Goal: Transaction & Acquisition: Purchase product/service

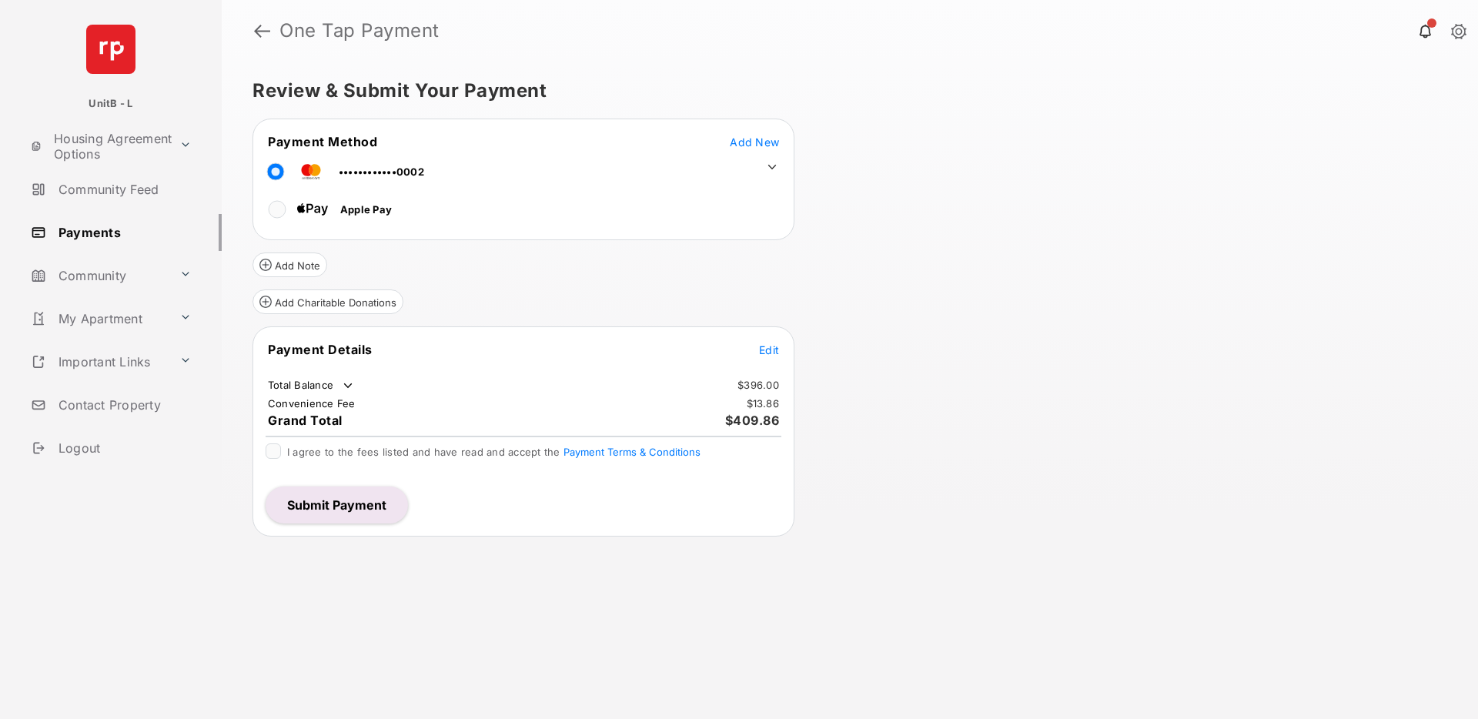
click at [340, 507] on button "Submit Payment" at bounding box center [337, 505] width 142 height 37
click at [758, 141] on span "Add New" at bounding box center [754, 142] width 49 height 13
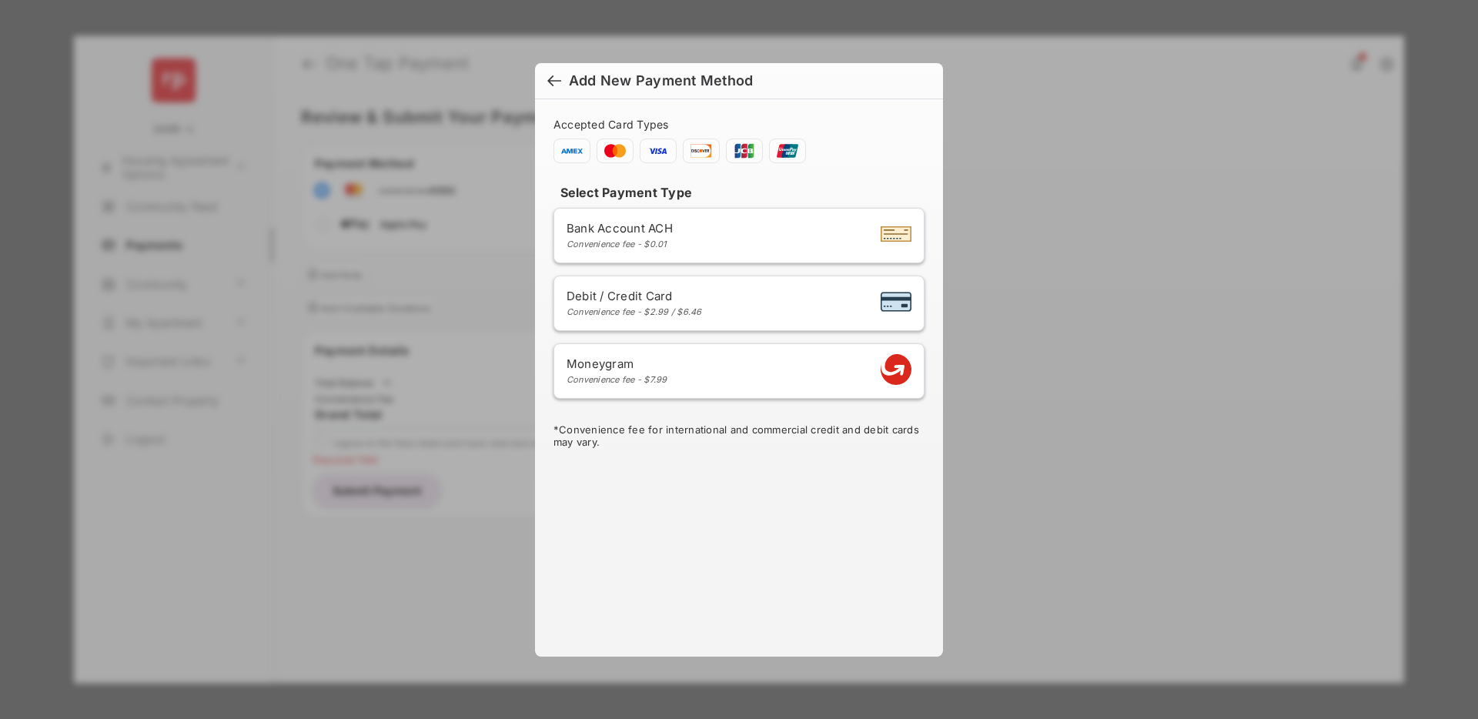
click at [645, 313] on div "Convenience fee - $2.99 / $6.46" at bounding box center [635, 311] width 136 height 11
select select "**"
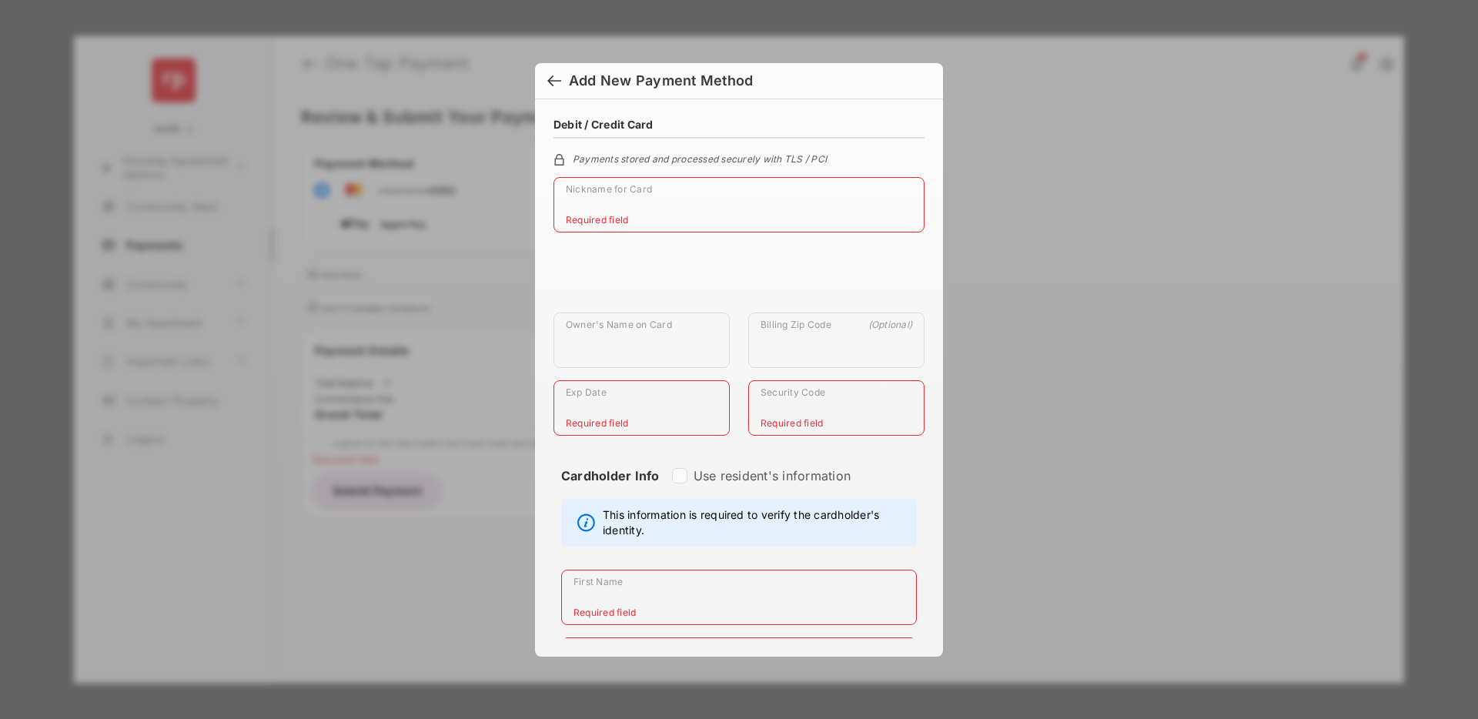
click at [556, 85] on div at bounding box center [554, 82] width 14 height 17
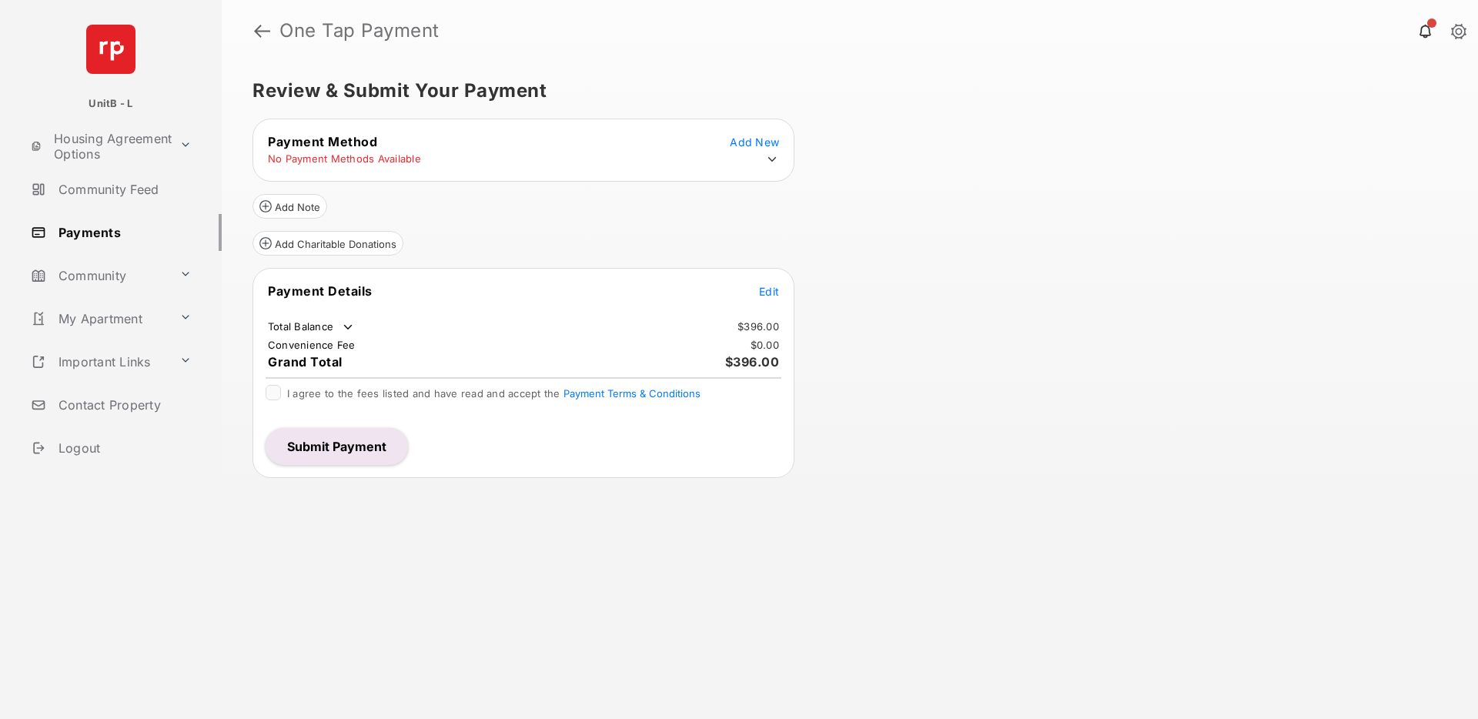
click at [941, 275] on div "Review & Submit Your Payment Payment Method Add New No Payment Methods Availabl…" at bounding box center [850, 391] width 1257 height 658
click at [113, 234] on link "Payments" at bounding box center [123, 232] width 197 height 37
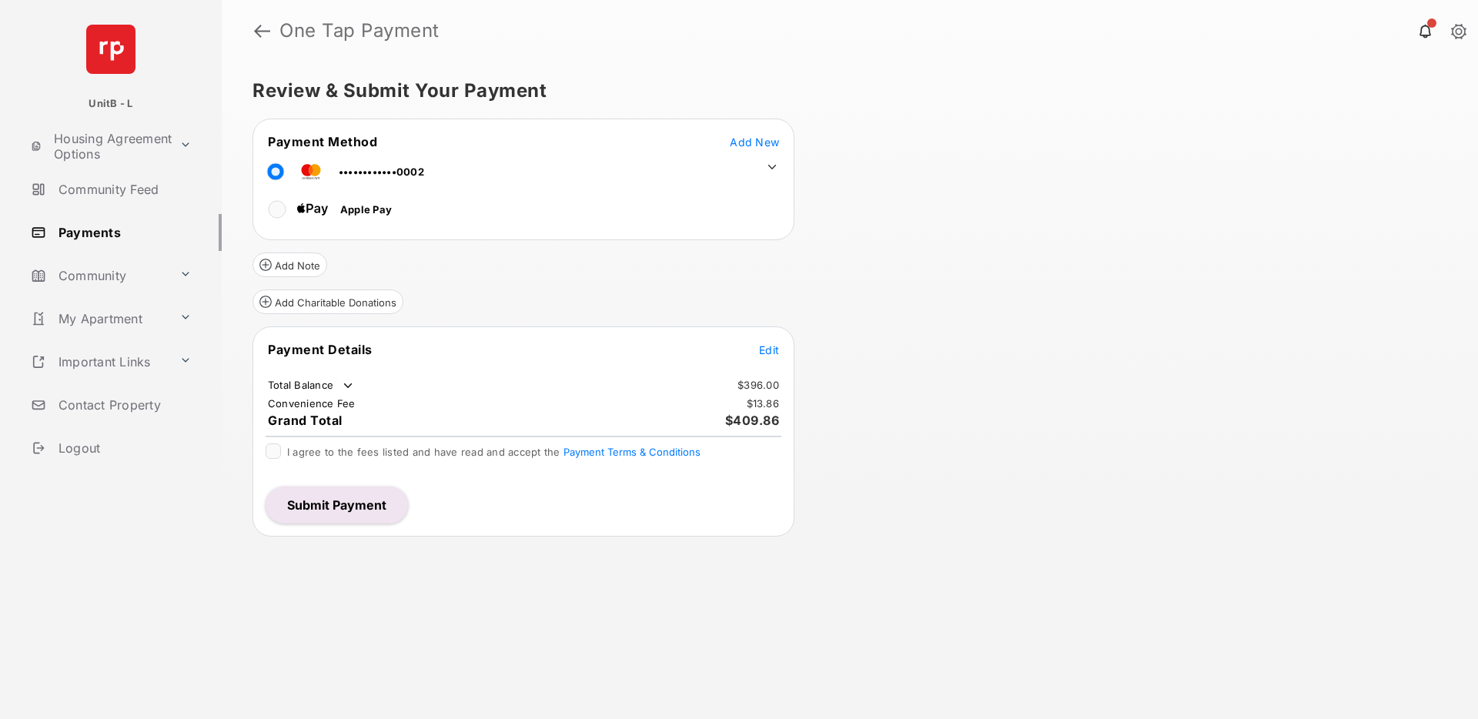
click at [349, 499] on button "Submit Payment" at bounding box center [337, 505] width 142 height 37
click at [743, 140] on span "Add New" at bounding box center [754, 142] width 49 height 13
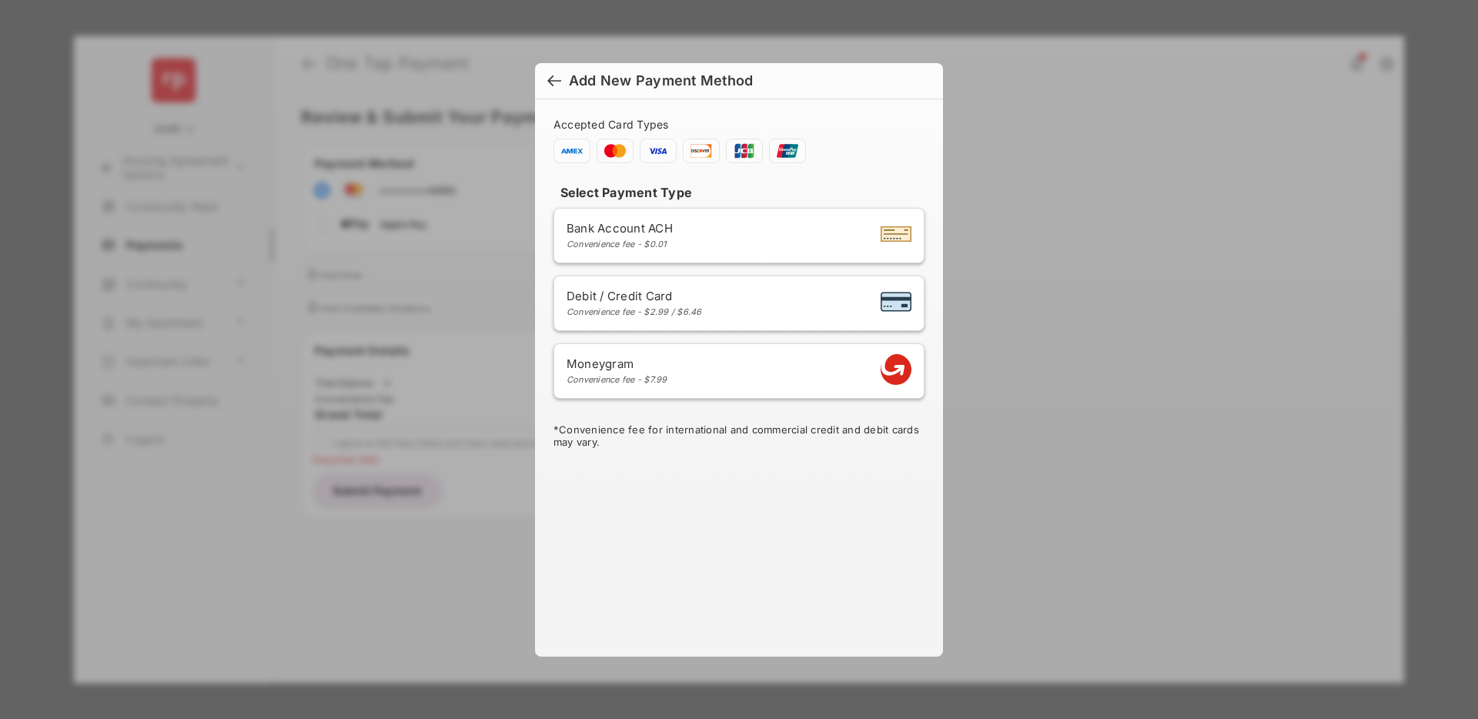
click at [639, 305] on div "Debit / Credit Card Convenience fee - $2.99 / $6.46" at bounding box center [635, 303] width 136 height 28
select select "**"
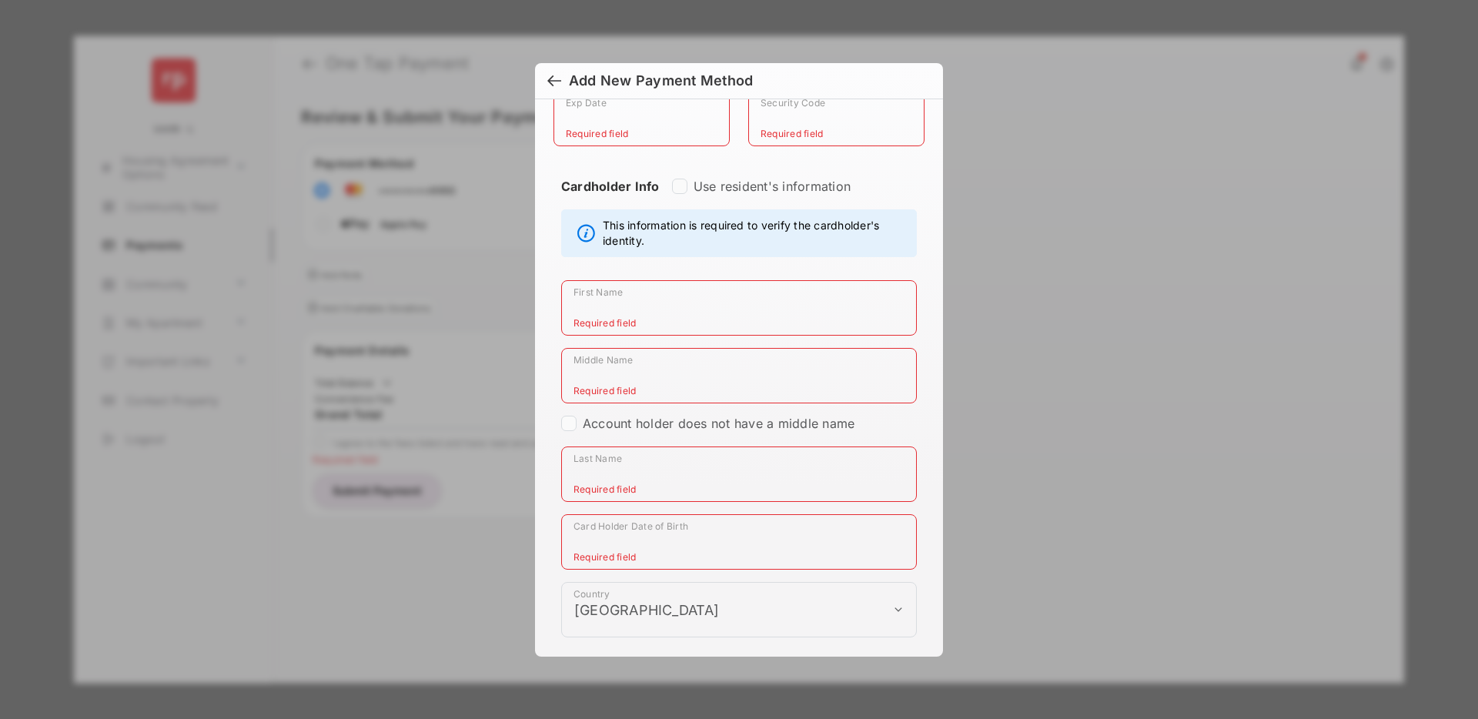
scroll to position [276, 0]
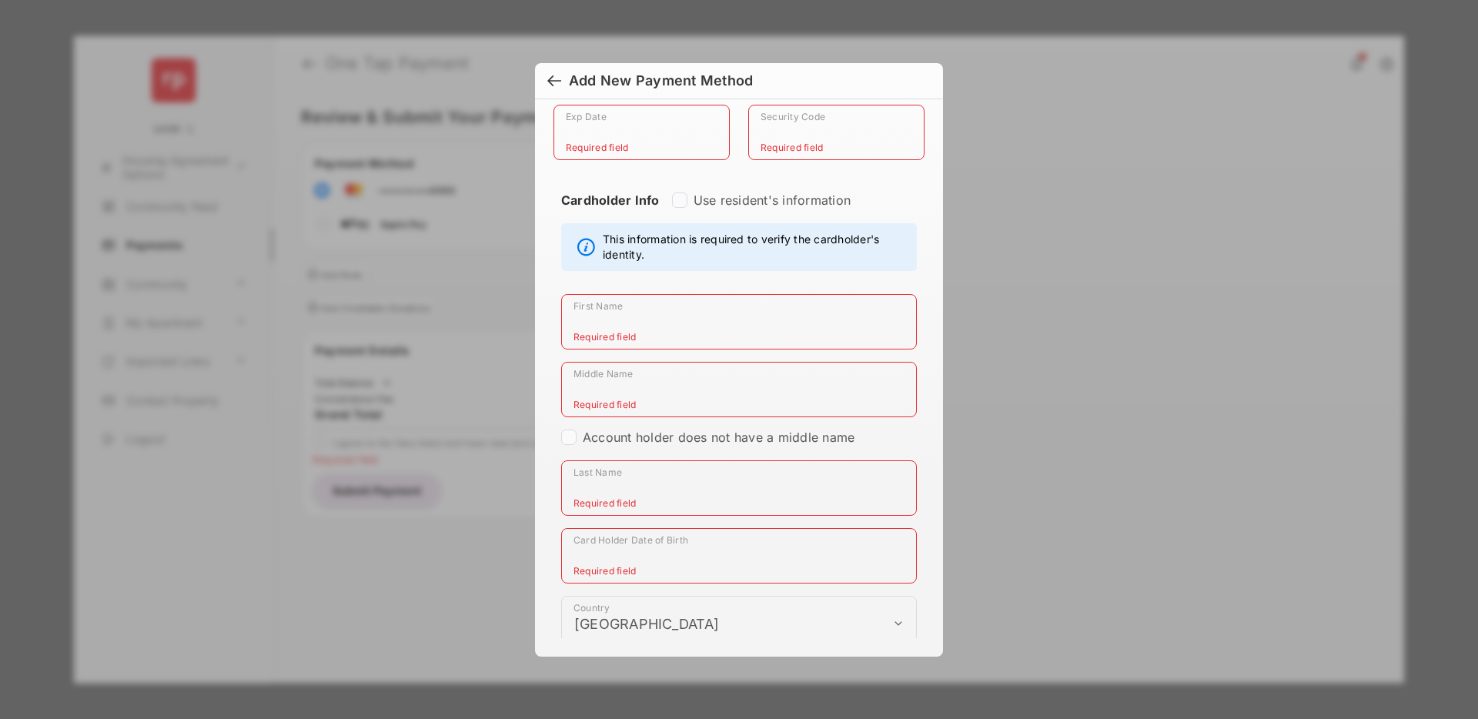
click at [554, 79] on div at bounding box center [554, 82] width 14 height 17
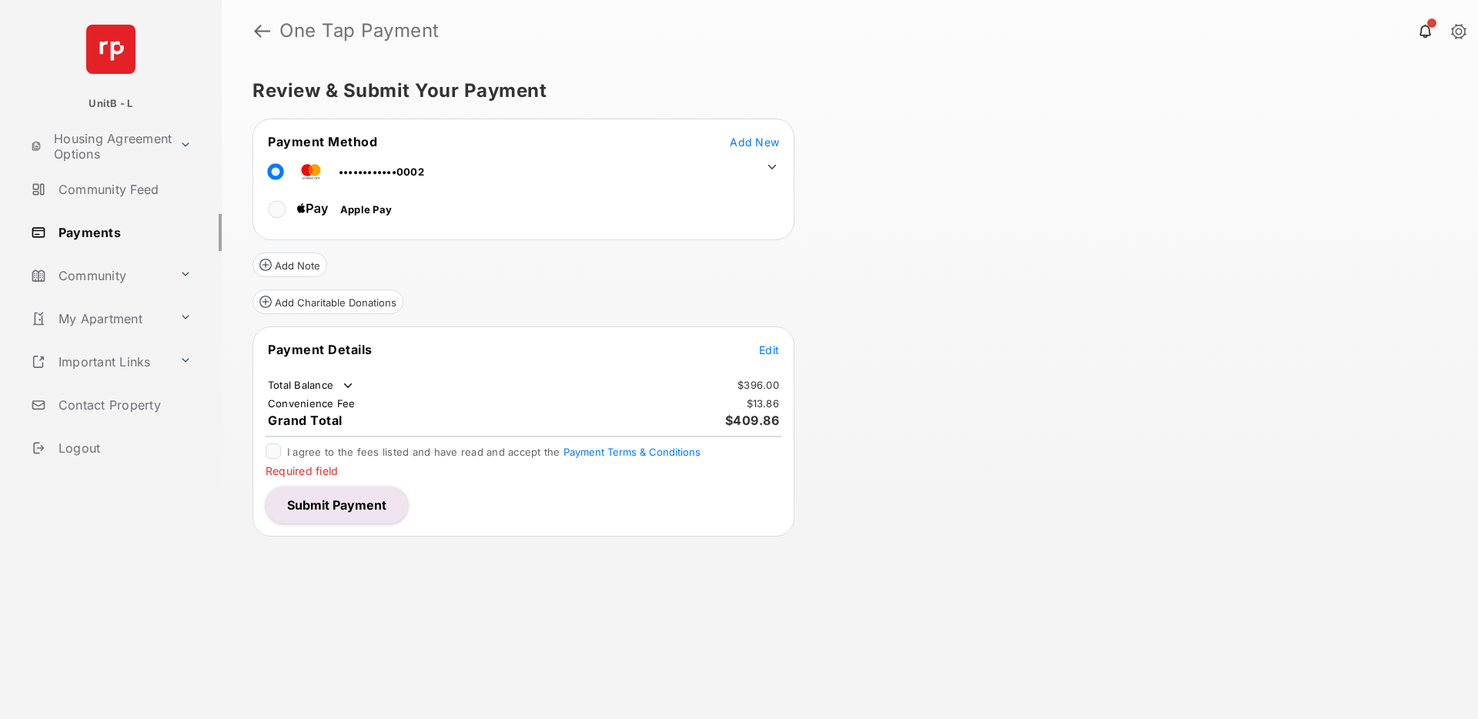
click at [768, 349] on span "Edit" at bounding box center [769, 349] width 20 height 13
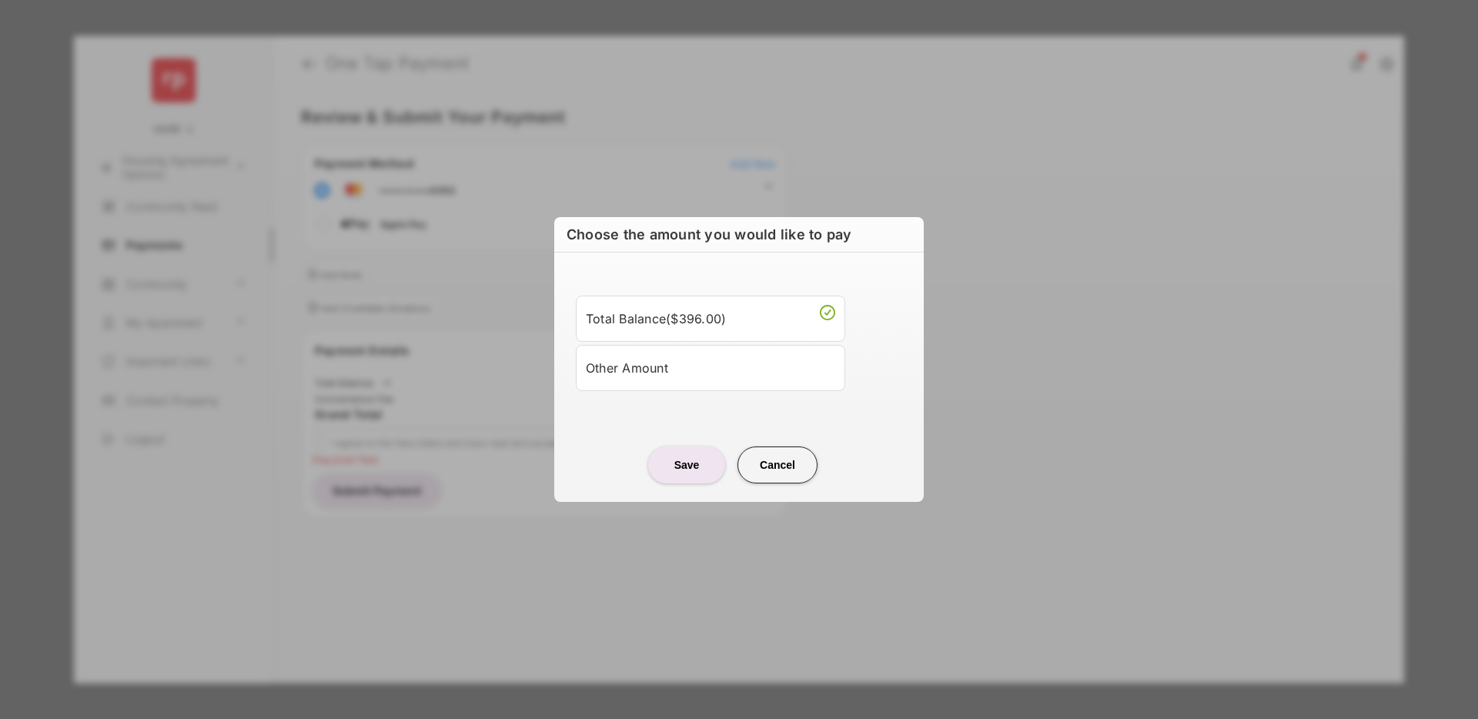
click at [655, 366] on div "Other Amount" at bounding box center [710, 368] width 249 height 26
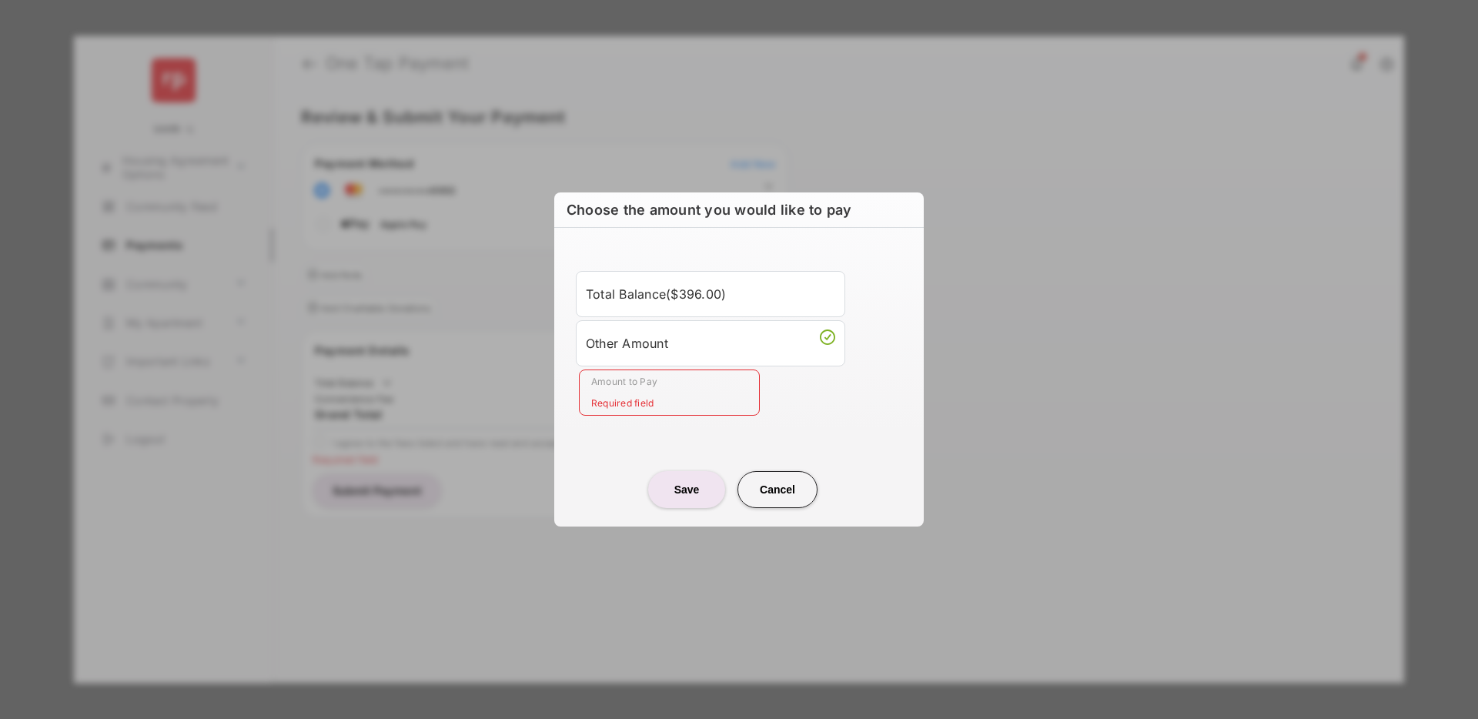
click at [775, 485] on button "Cancel" at bounding box center [778, 489] width 80 height 37
type input "****"
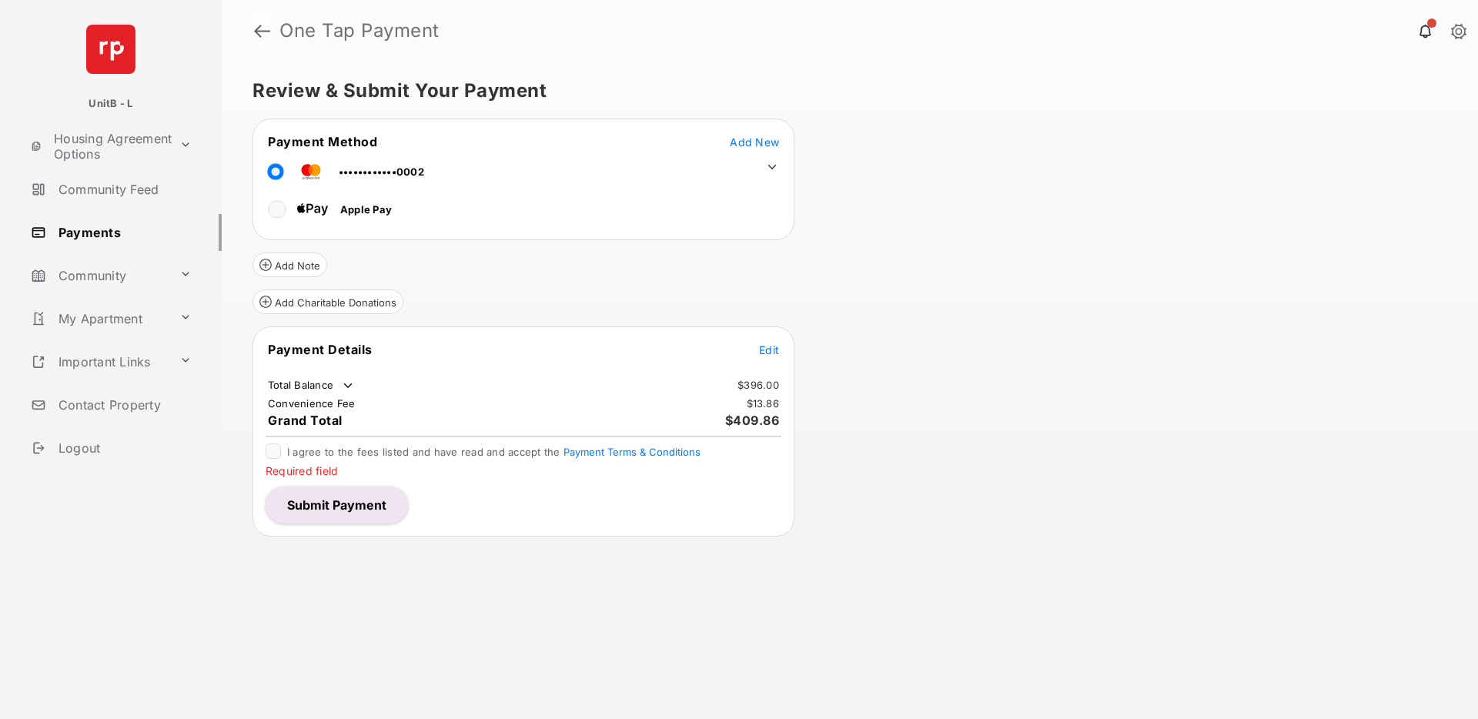
click at [262, 32] on link at bounding box center [262, 30] width 16 height 37
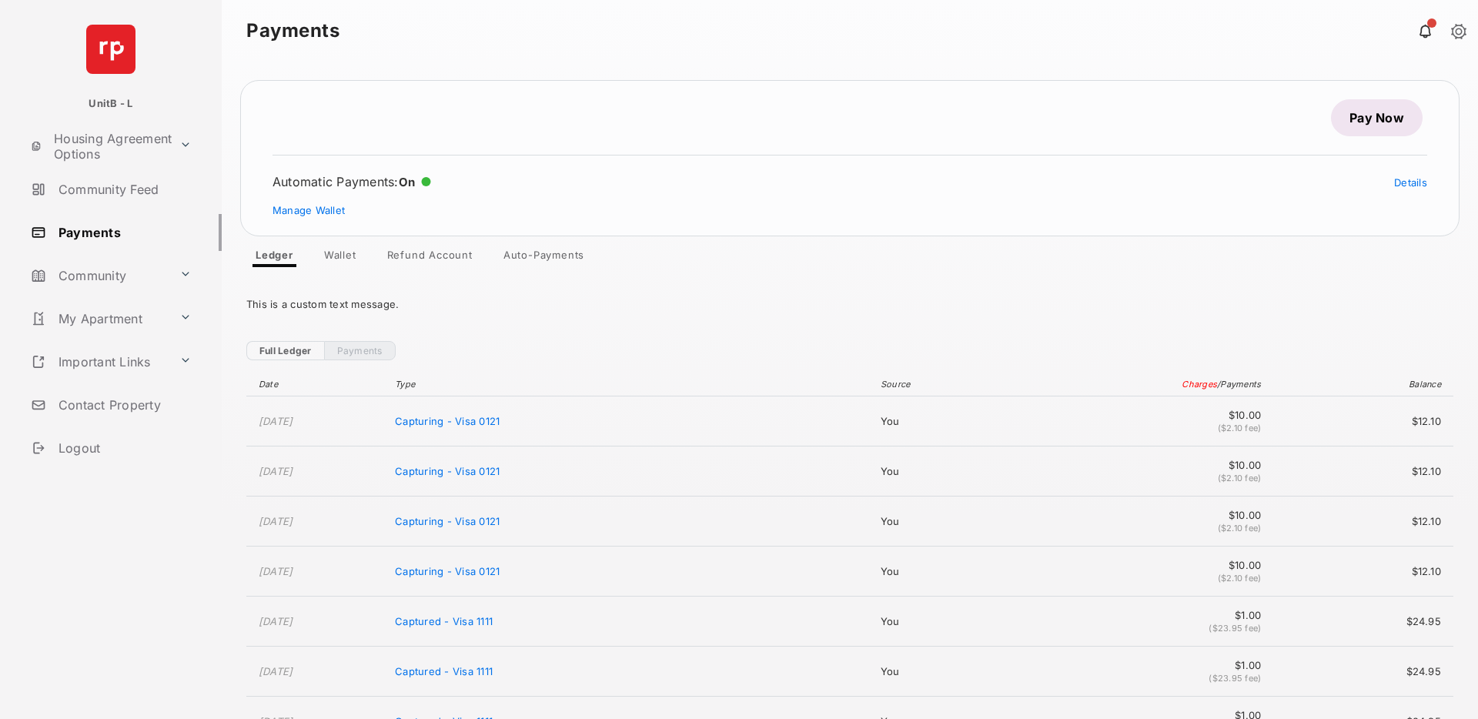
click at [1355, 118] on link "Pay Now" at bounding box center [1377, 117] width 92 height 37
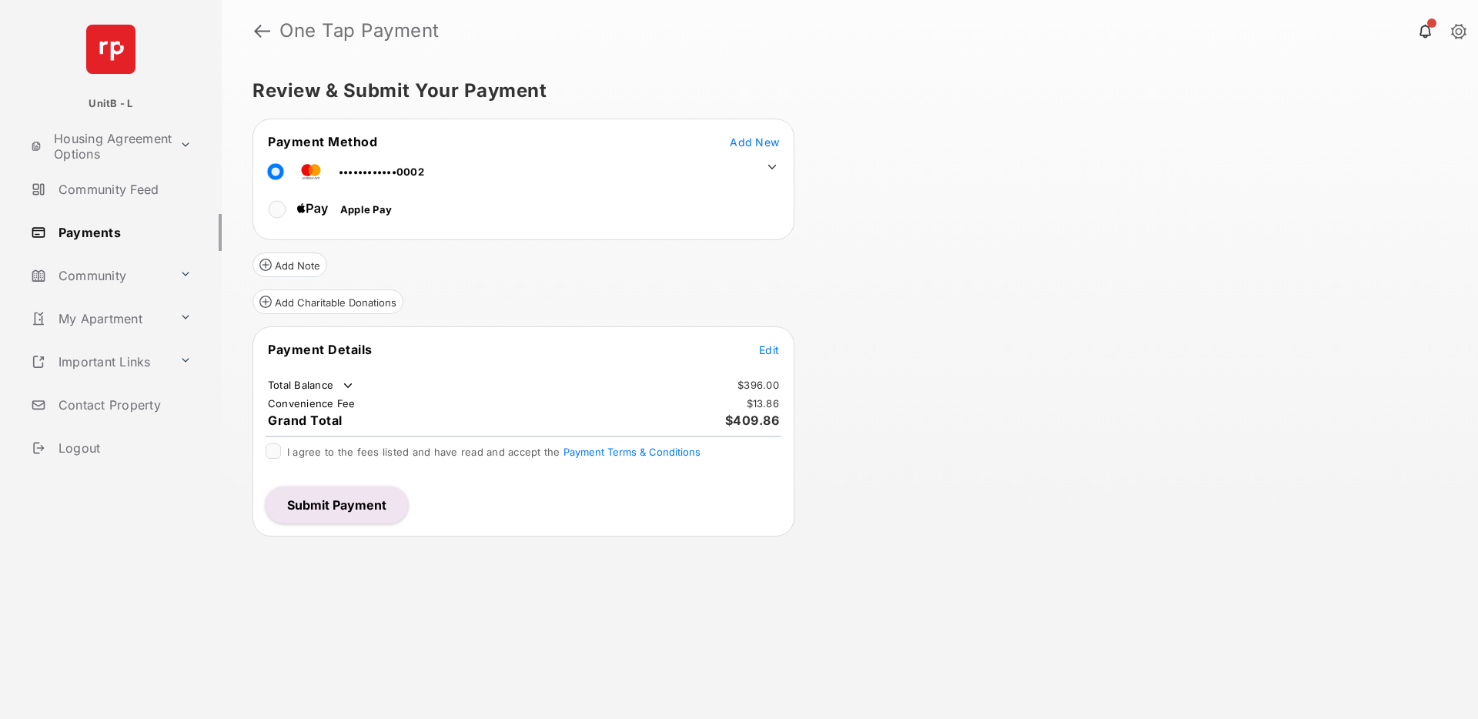
click at [745, 142] on span "Add New" at bounding box center [754, 142] width 49 height 13
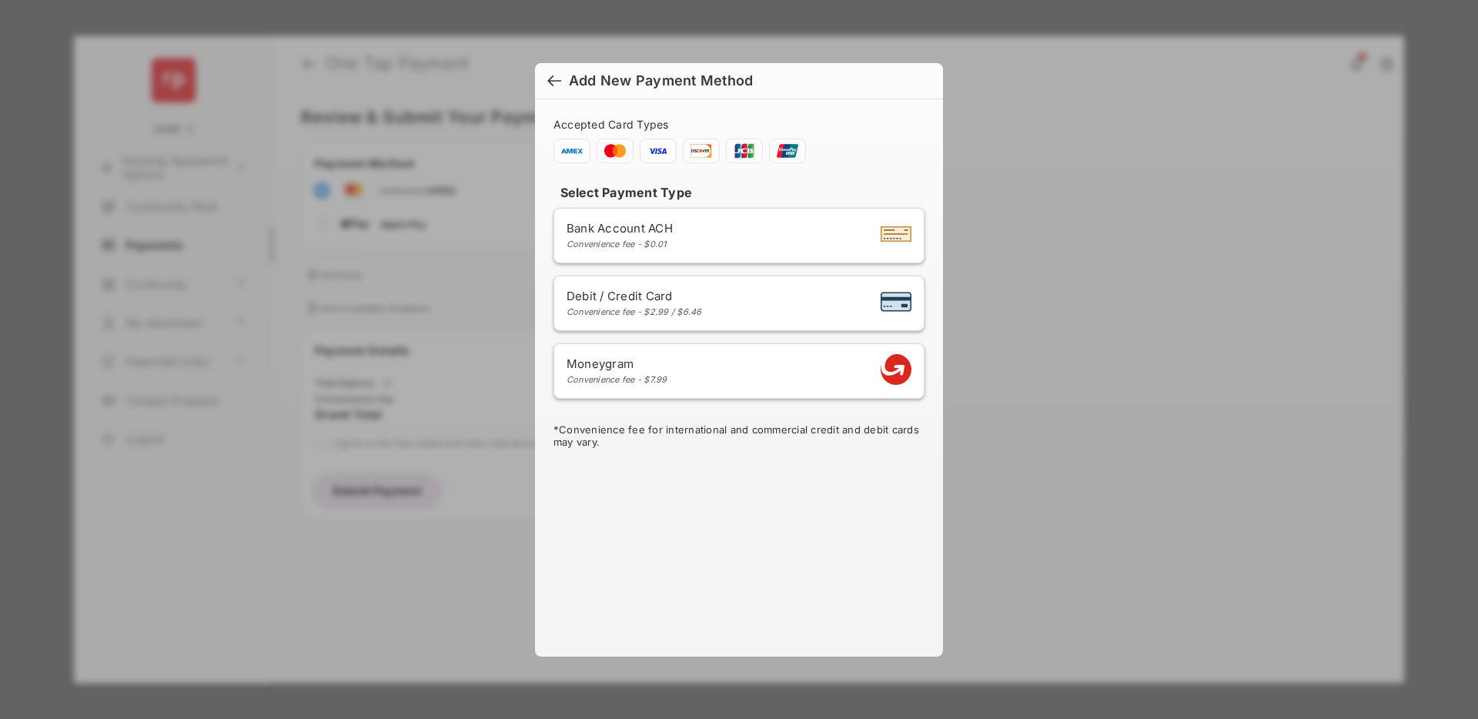
click at [723, 302] on div "Debit / Credit Card Convenience fee - $2.99 / $6.46" at bounding box center [739, 303] width 345 height 29
select select "**"
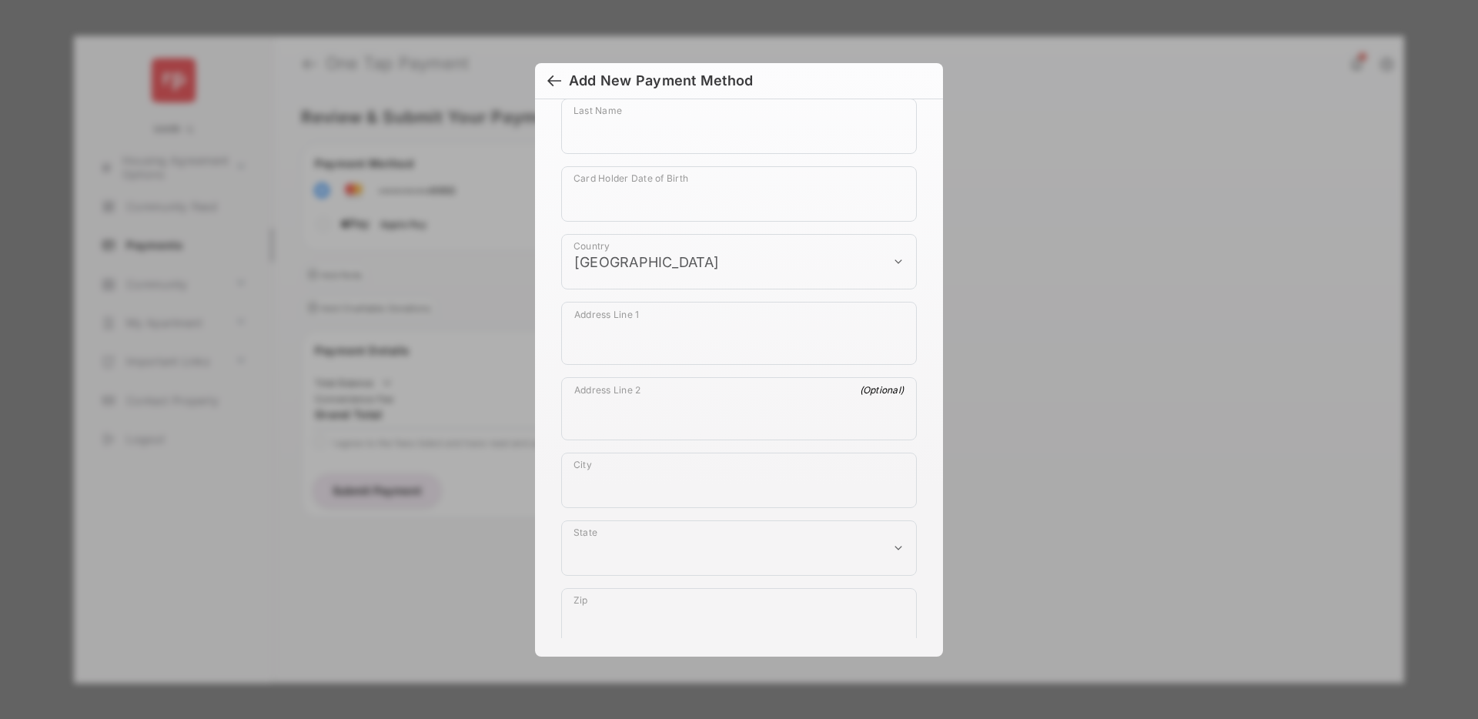
scroll to position [844, 0]
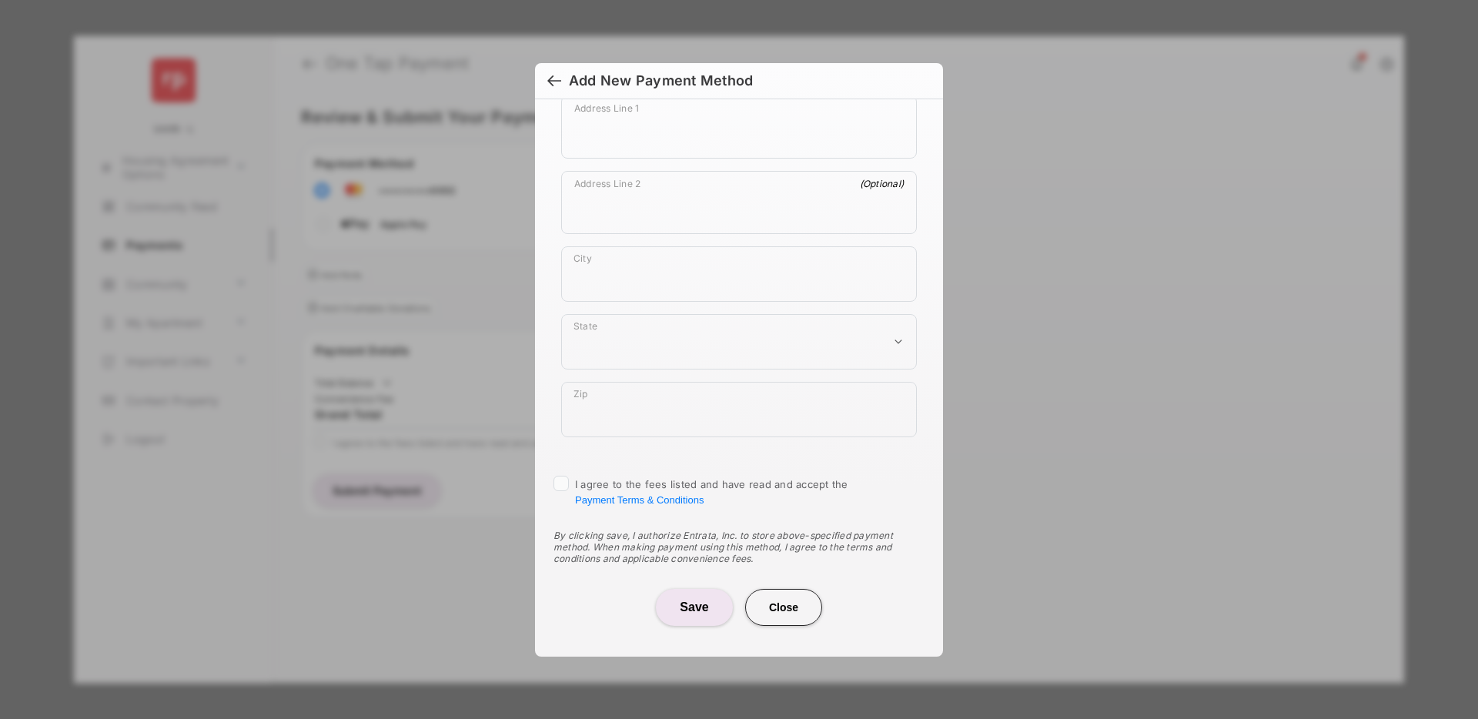
click at [689, 601] on button "Save" at bounding box center [694, 607] width 77 height 37
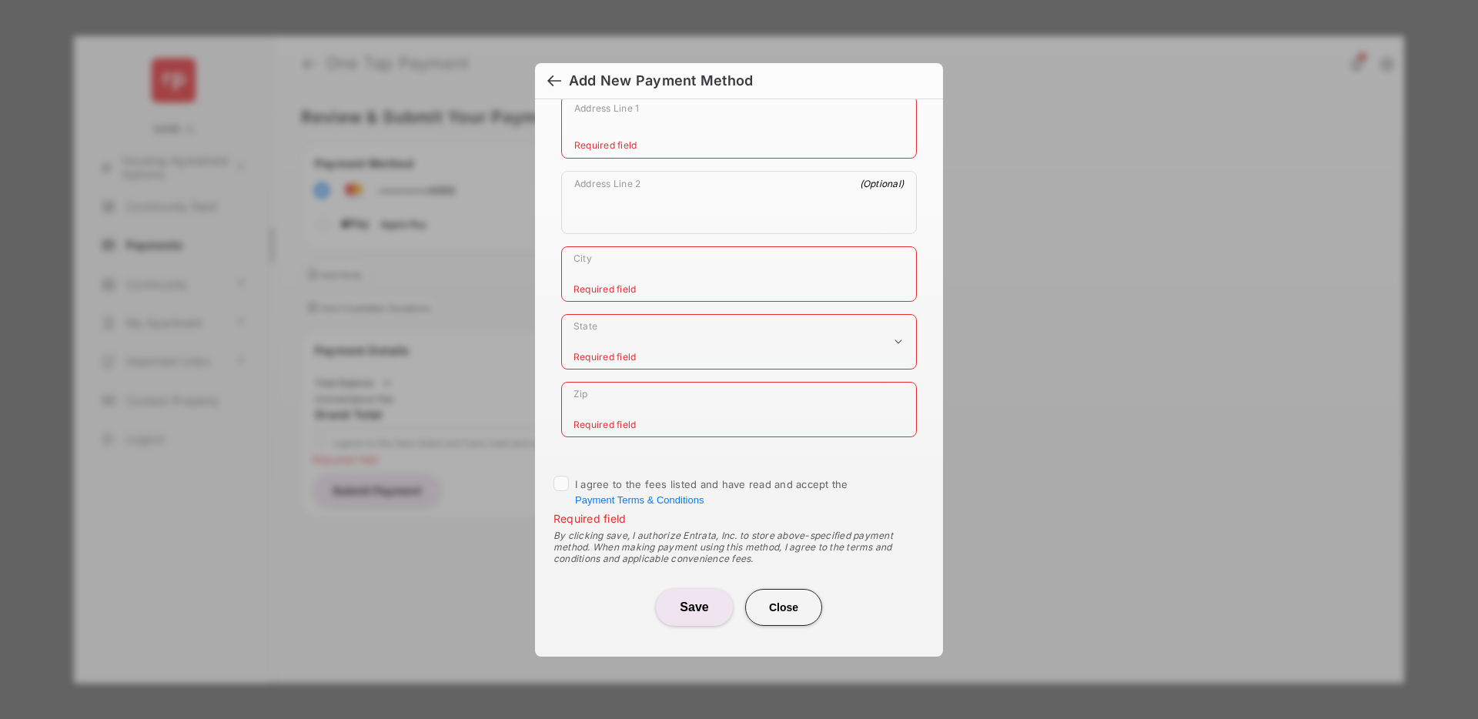
click at [789, 605] on button "Close" at bounding box center [783, 607] width 77 height 37
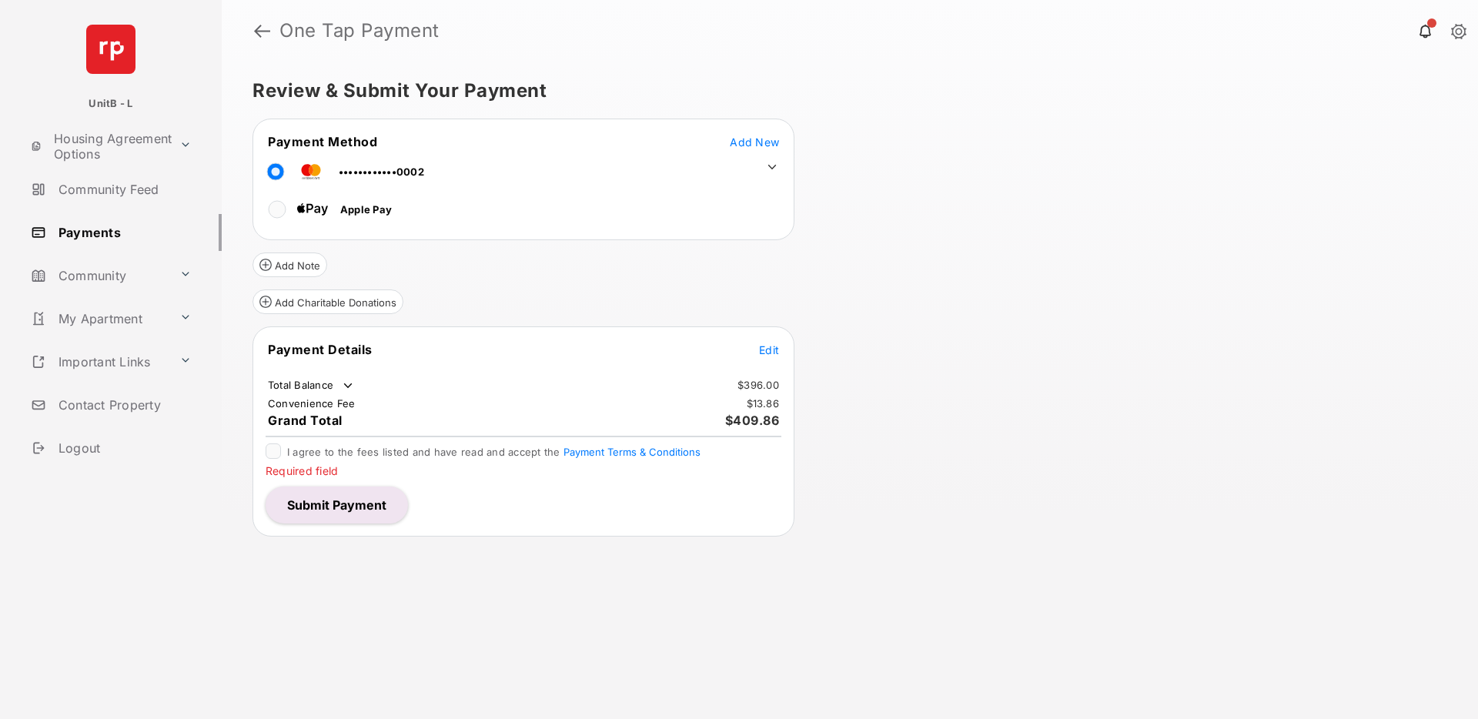
click at [748, 141] on span "Add New" at bounding box center [754, 142] width 49 height 13
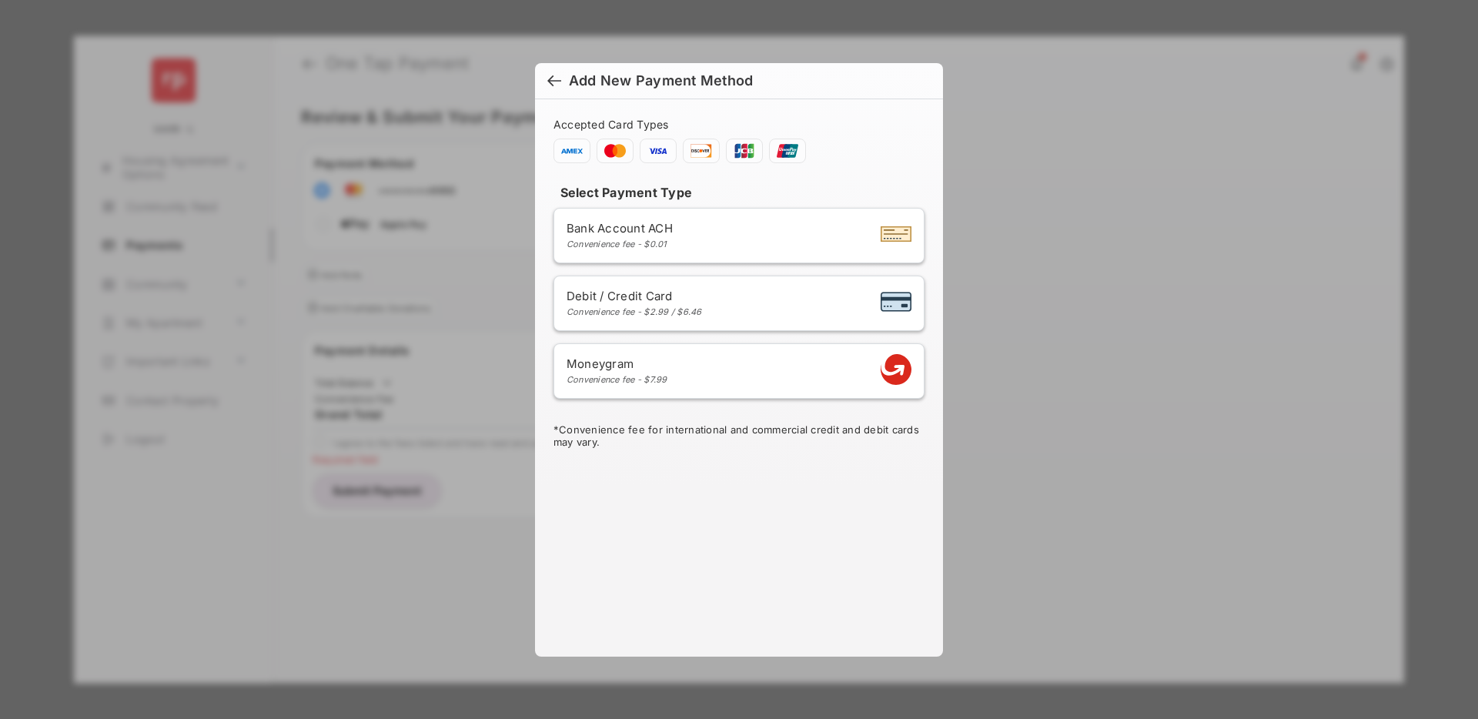
click at [693, 305] on div "Debit / Credit Card Convenience fee - $2.99 / $6.46" at bounding box center [635, 303] width 136 height 28
select select "**"
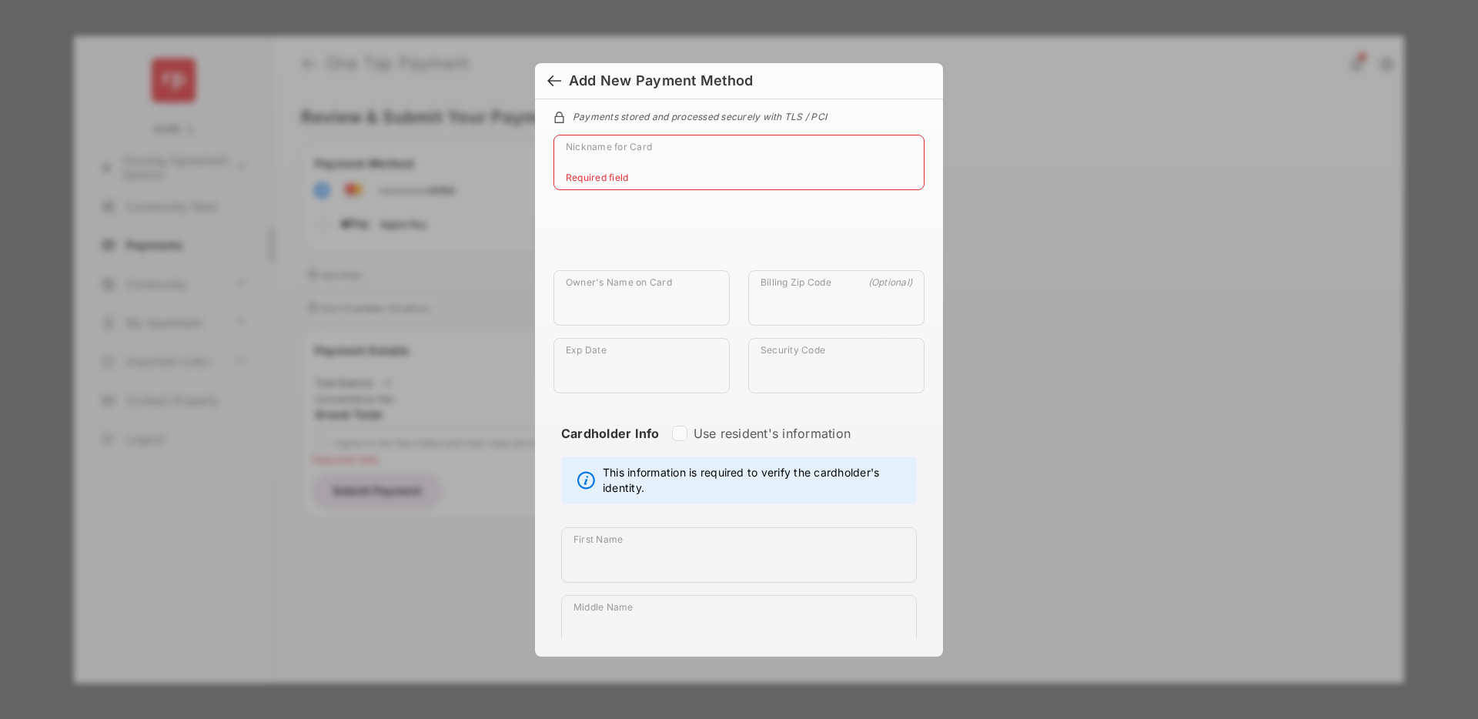
scroll to position [0, 0]
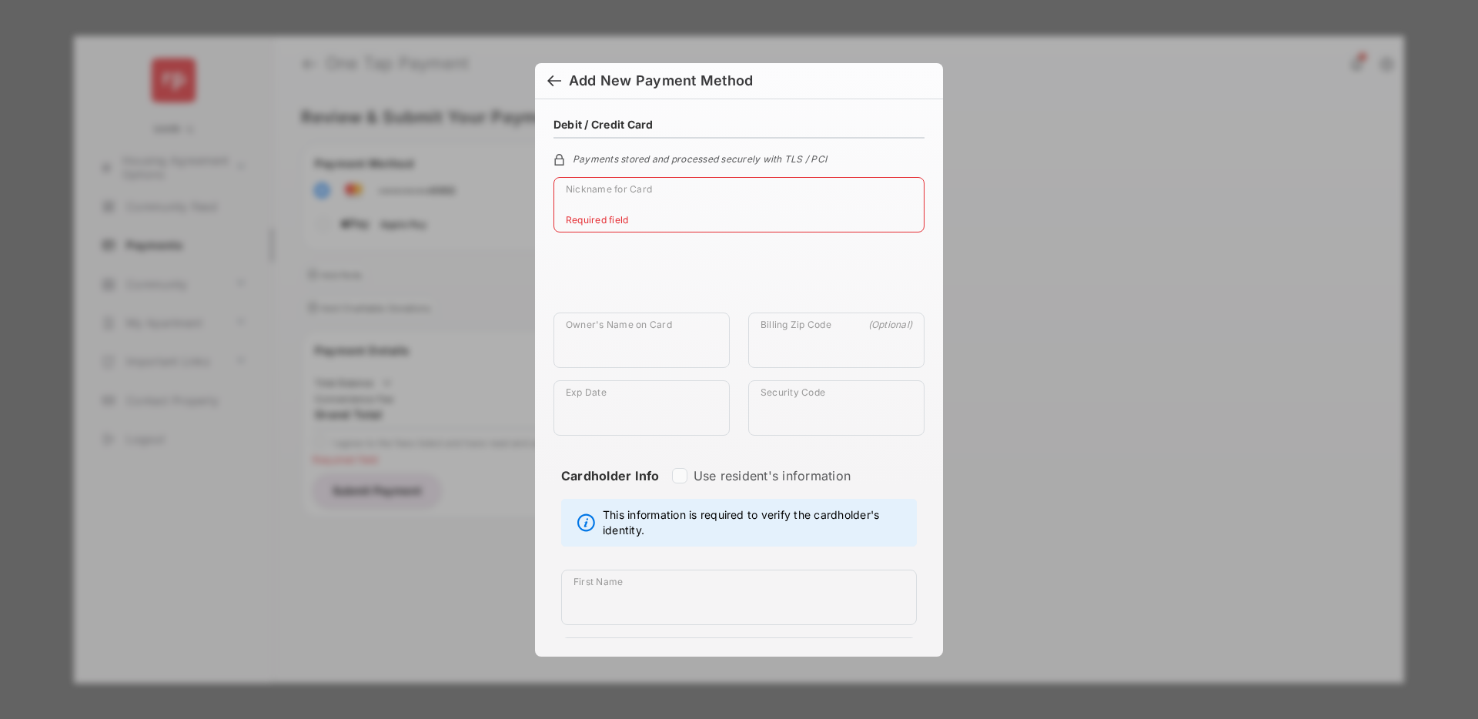
click at [553, 79] on div at bounding box center [554, 82] width 14 height 17
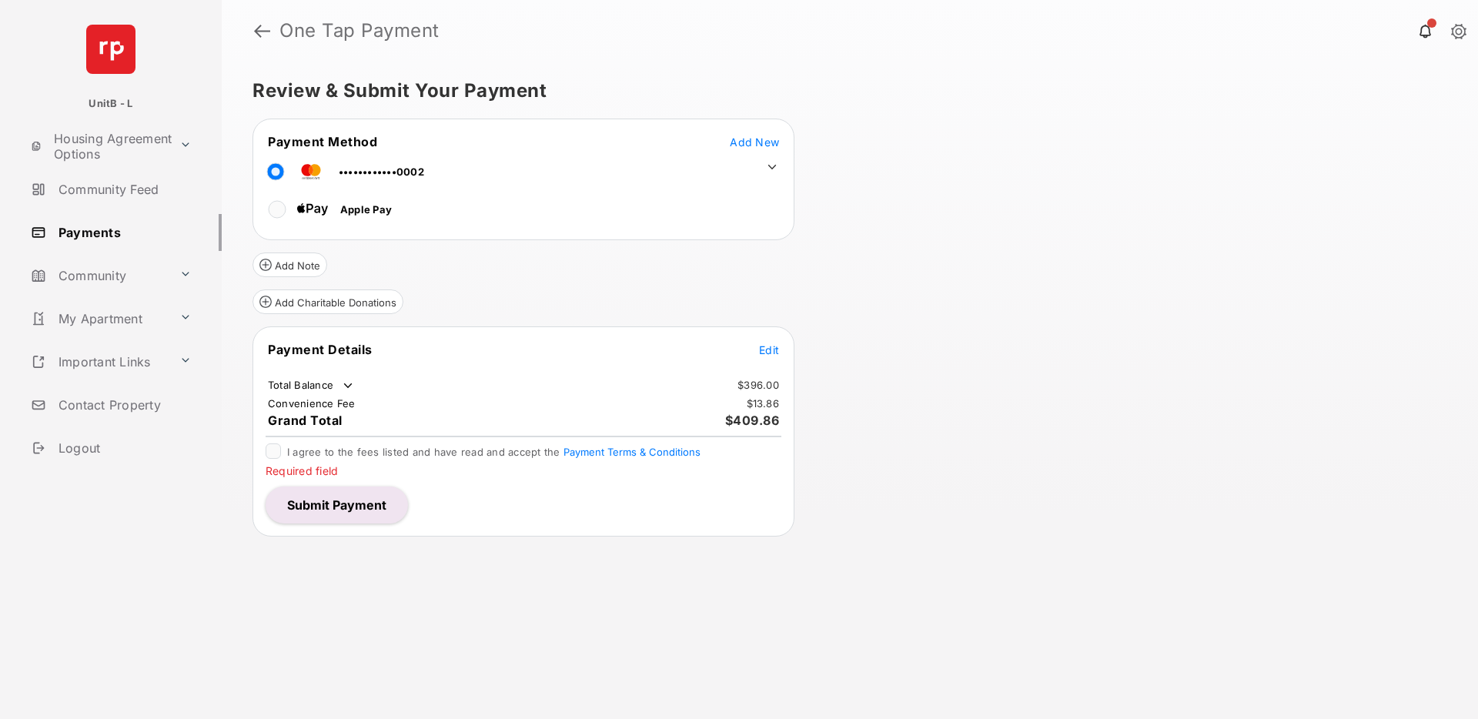
click at [1105, 229] on div "Review & Submit Your Payment Payment Method Add New ••••••••••••0002 Apple Pay …" at bounding box center [850, 391] width 1257 height 658
